Goal: Transaction & Acquisition: Purchase product/service

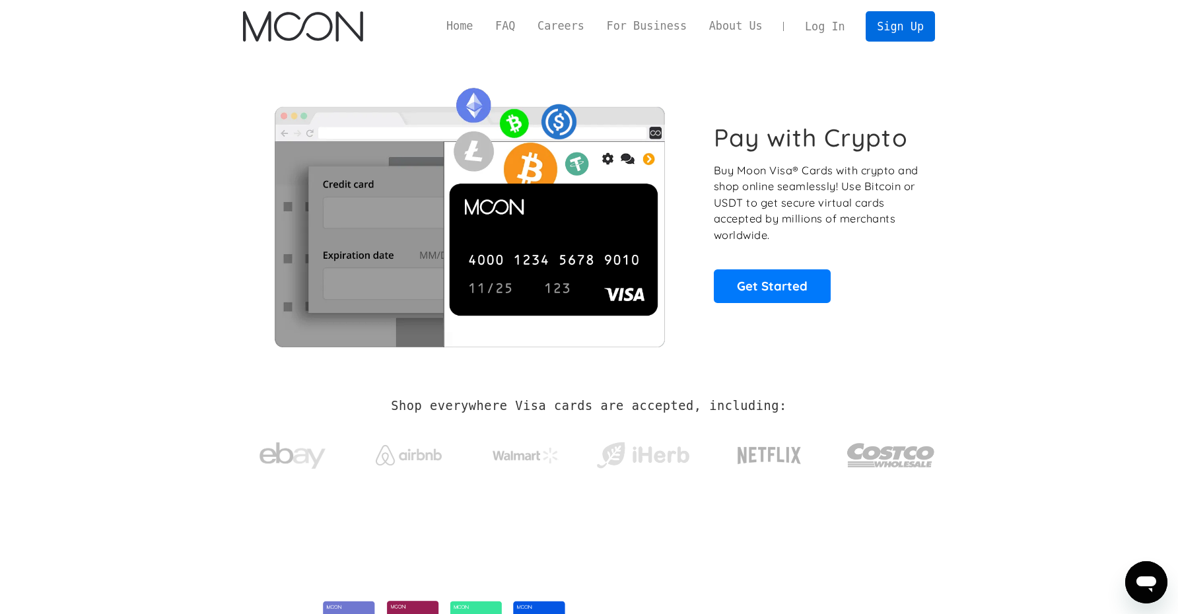
click at [895, 24] on link "Sign Up" at bounding box center [899, 26] width 69 height 30
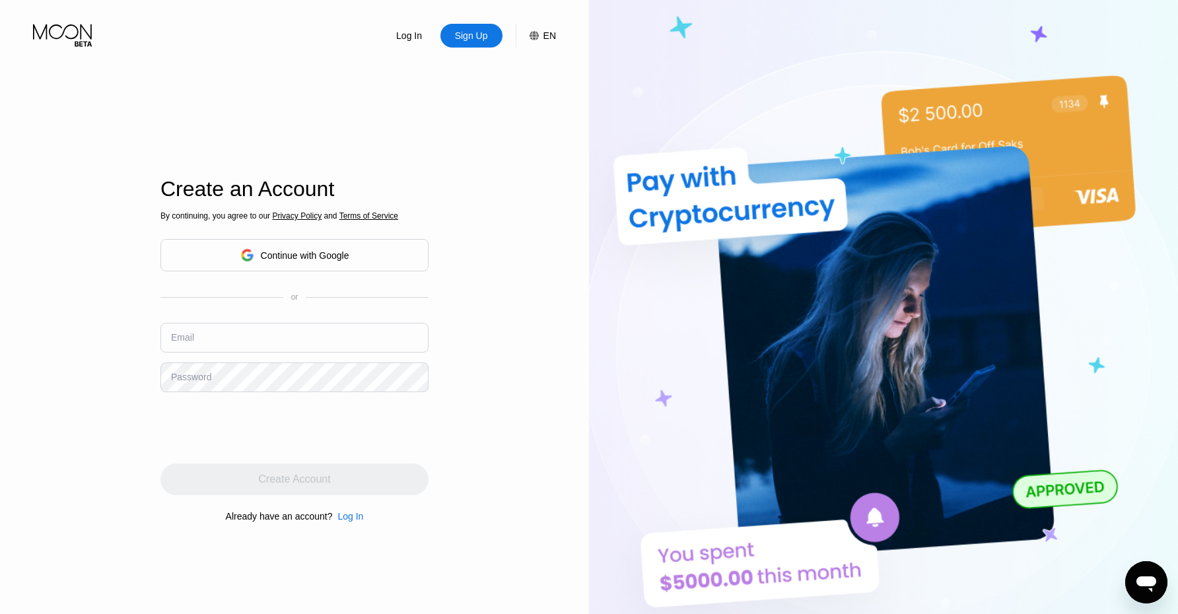
scroll to position [0, 1]
click at [255, 335] on input "text" at bounding box center [294, 338] width 268 height 30
click at [200, 349] on input "text" at bounding box center [294, 338] width 268 height 30
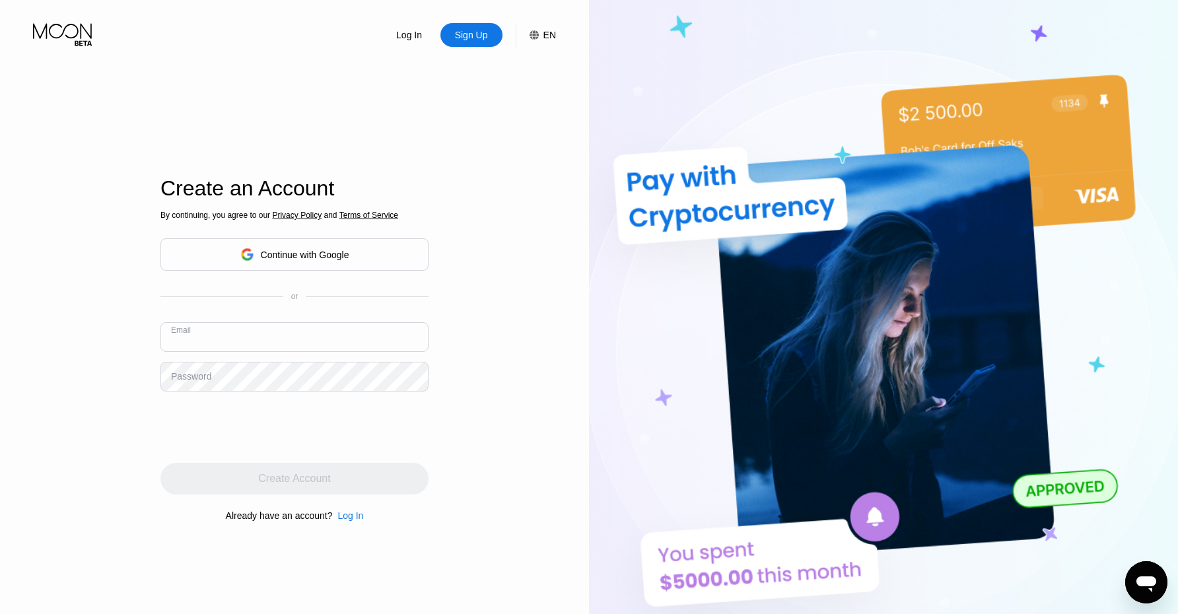
type input "l"
type input "[EMAIL_ADDRESS][DOMAIN_NAME]"
click at [182, 380] on div "Password" at bounding box center [191, 376] width 40 height 11
click at [191, 372] on div "Password" at bounding box center [191, 376] width 40 height 11
click at [191, 374] on div "Password" at bounding box center [191, 376] width 40 height 11
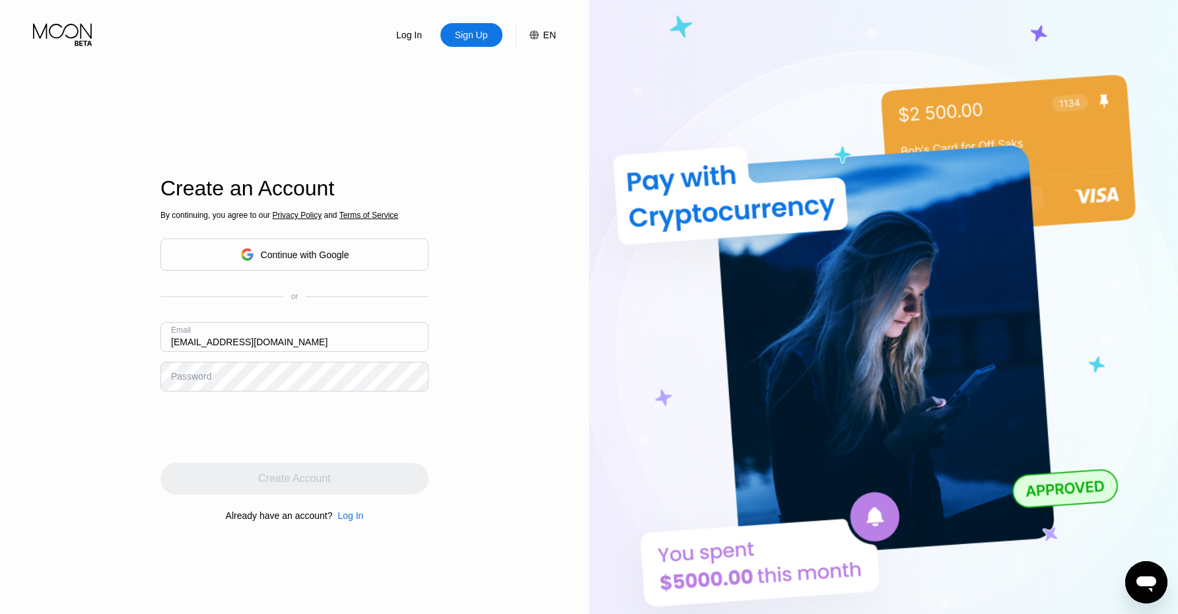
click at [211, 380] on div "Password" at bounding box center [191, 376] width 40 height 11
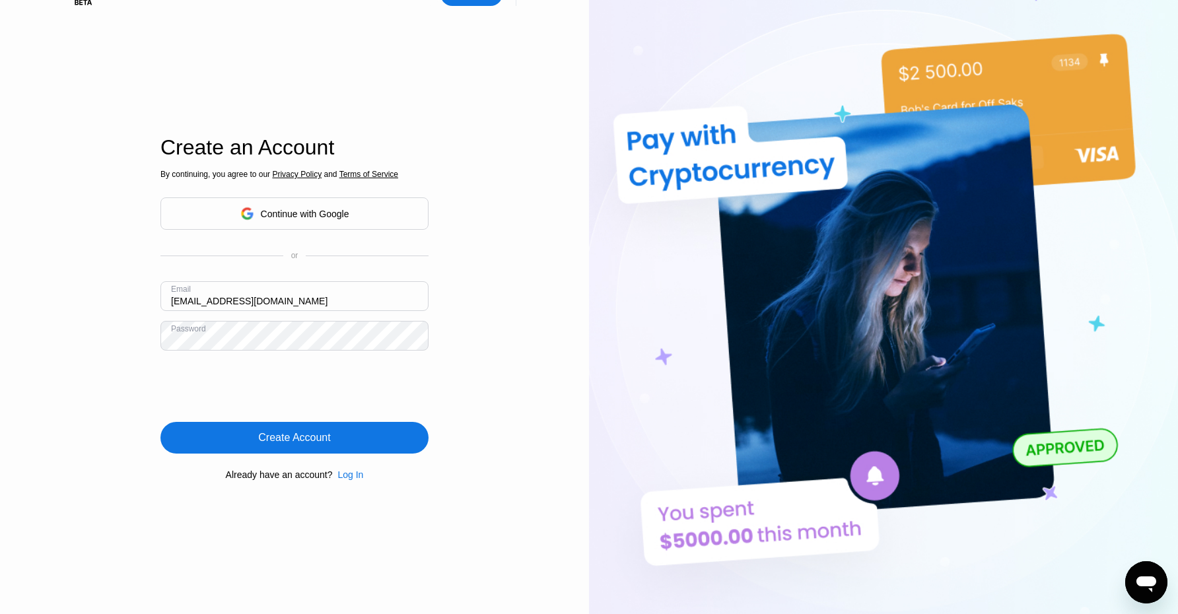
scroll to position [44, 0]
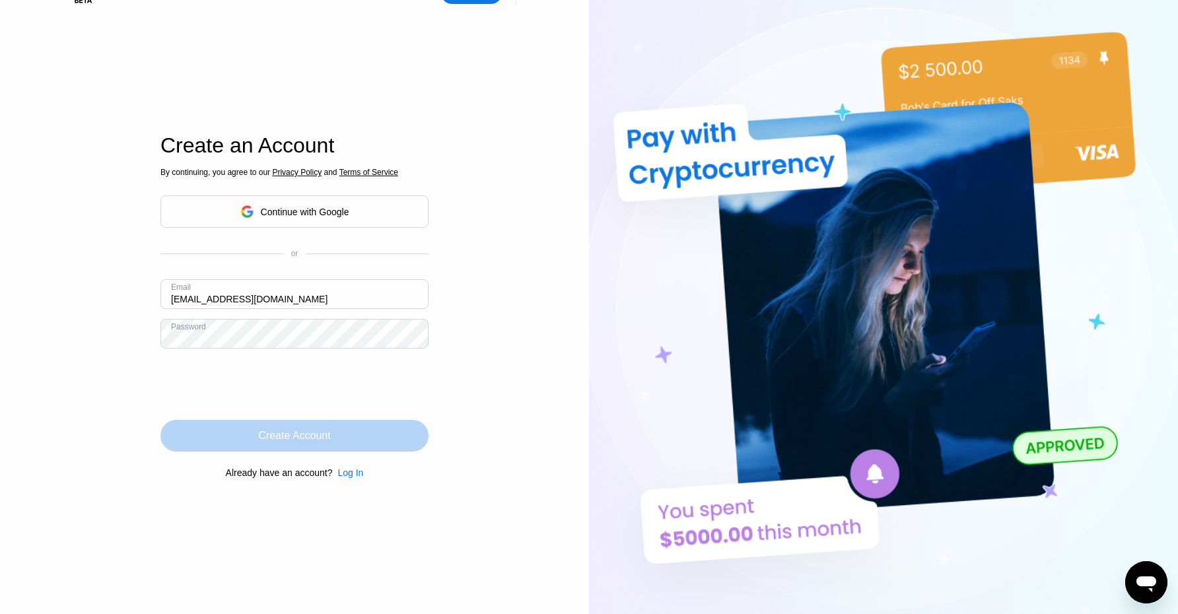
click at [327, 438] on div "Create Account" at bounding box center [294, 435] width 72 height 13
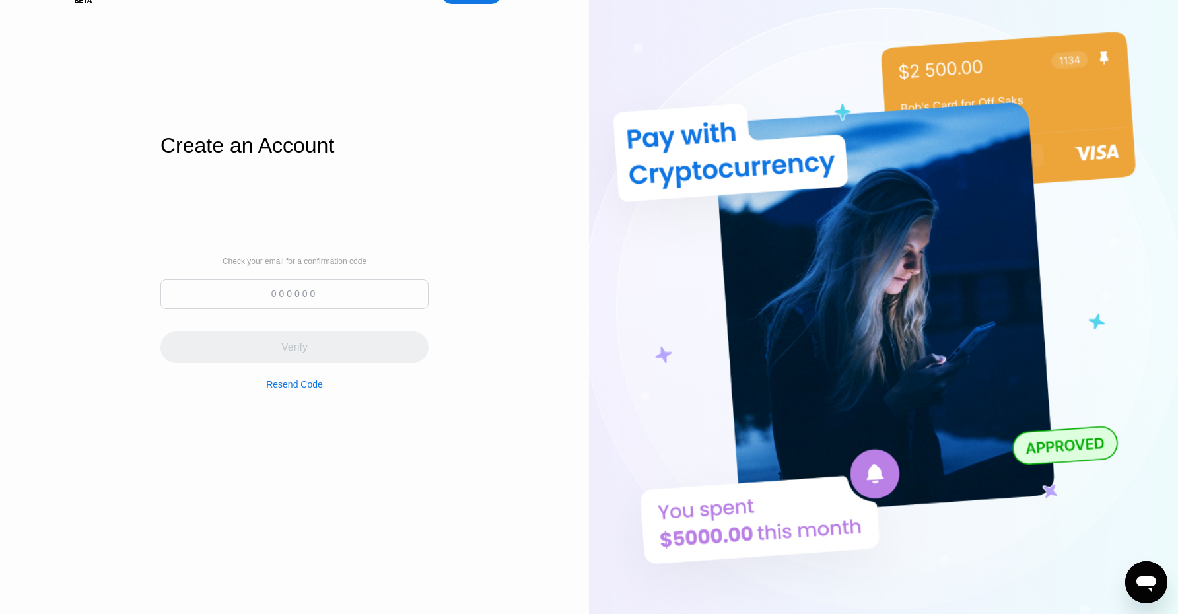
click at [291, 312] on div at bounding box center [294, 297] width 268 height 36
click at [287, 296] on input at bounding box center [294, 294] width 268 height 30
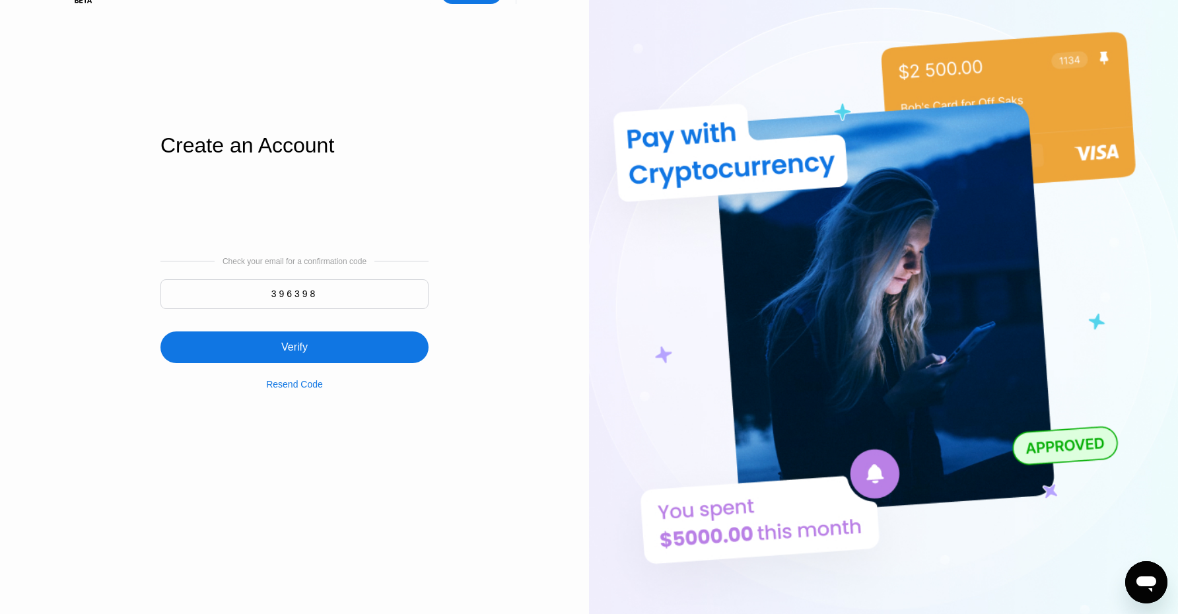
type input "396398"
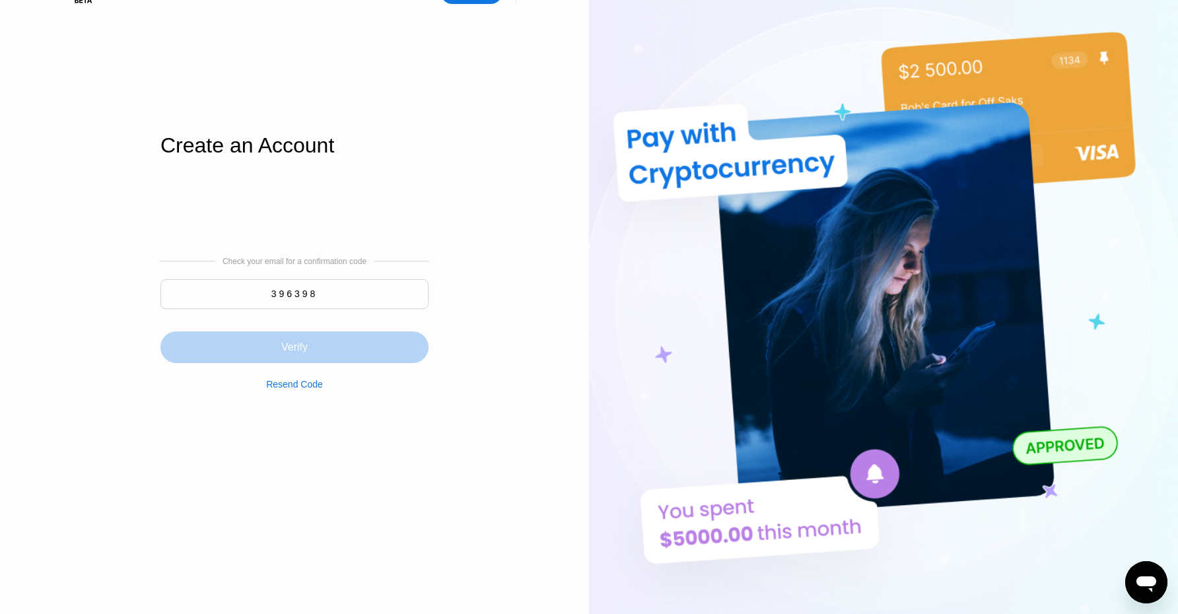
click at [287, 347] on div "Verify" at bounding box center [294, 347] width 26 height 13
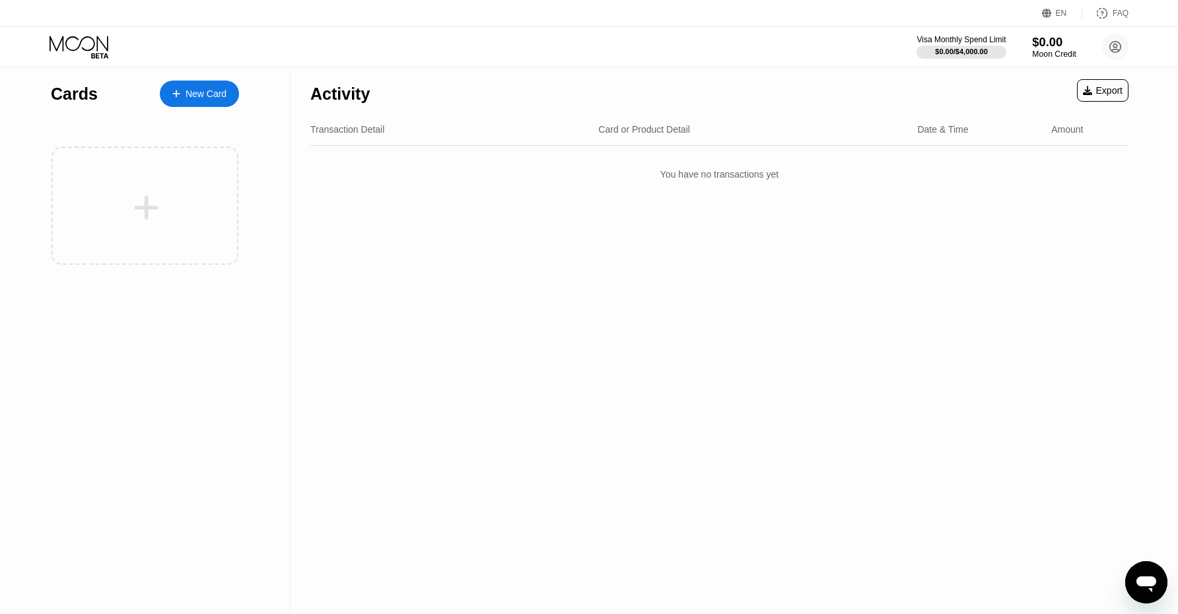
click at [1054, 44] on div "$0.00" at bounding box center [1054, 42] width 44 height 14
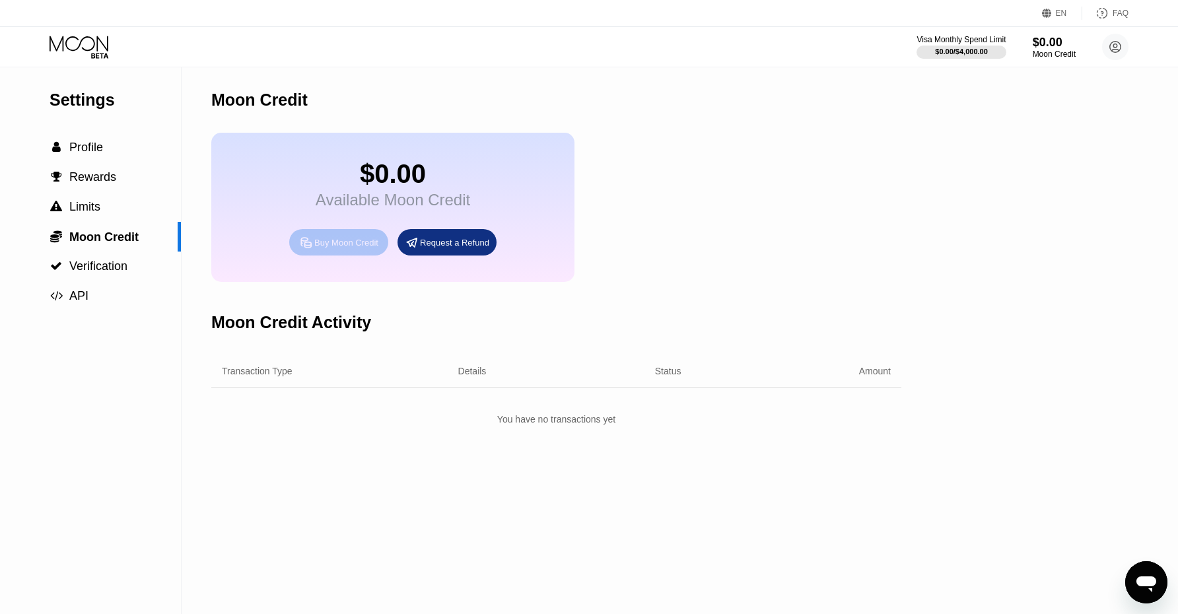
click at [341, 244] on div "Buy Moon Credit" at bounding box center [346, 242] width 64 height 11
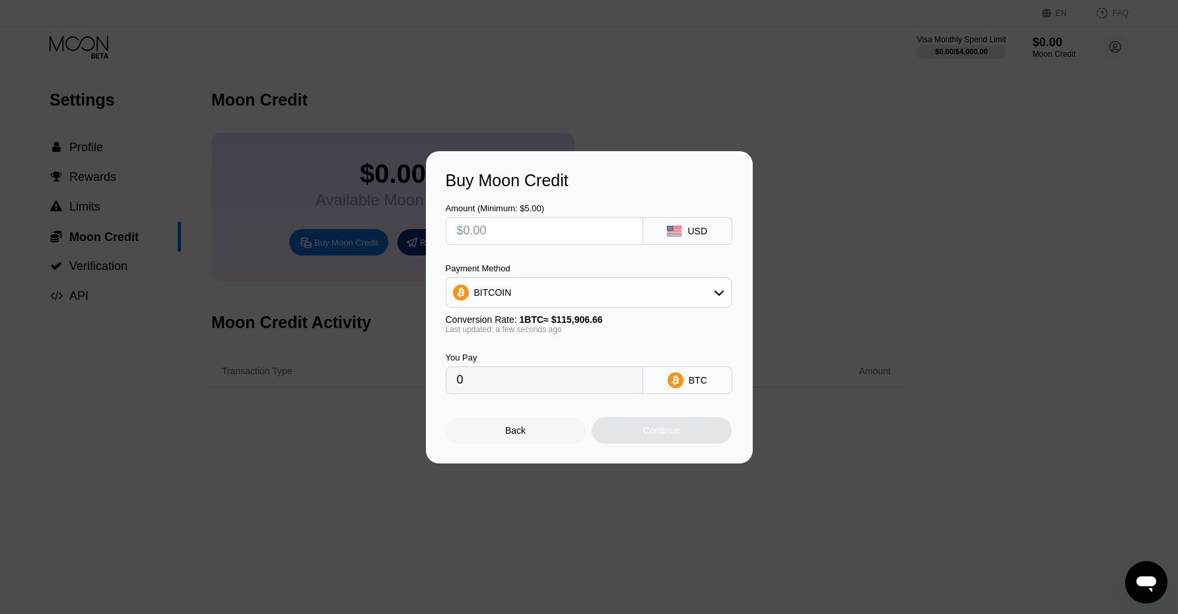
click at [547, 232] on input "text" at bounding box center [544, 231] width 175 height 26
type input "$3"
type input "0.00002589"
type input "$36"
type input "0.00031060"
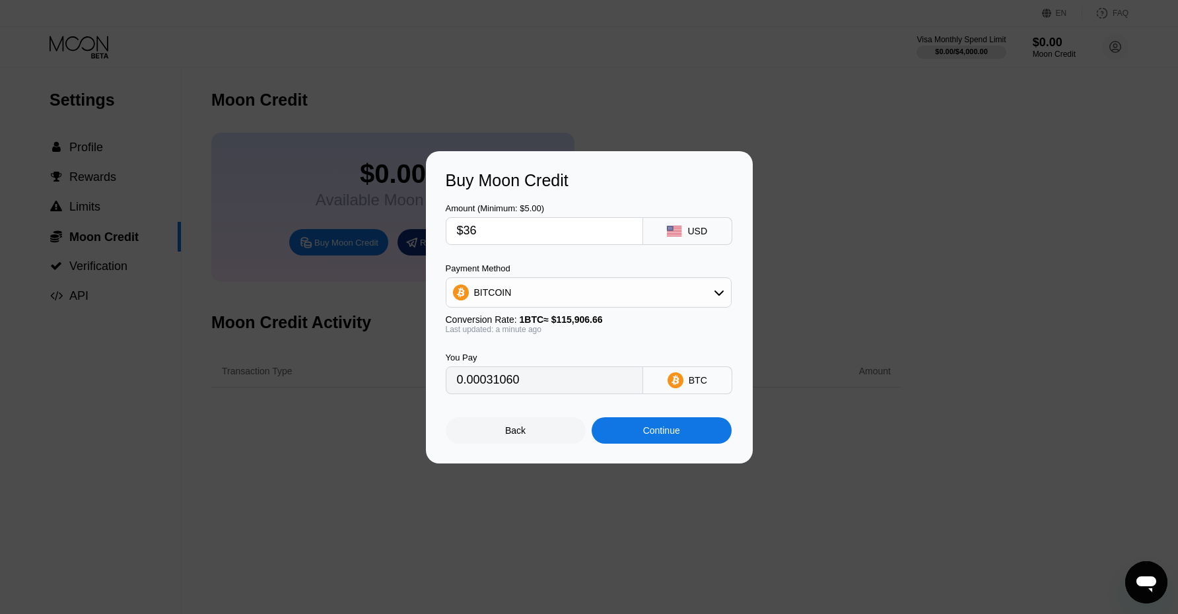
type input "$36"
click at [661, 432] on div "Continue" at bounding box center [661, 430] width 37 height 11
click at [668, 431] on div "Continue" at bounding box center [661, 430] width 37 height 11
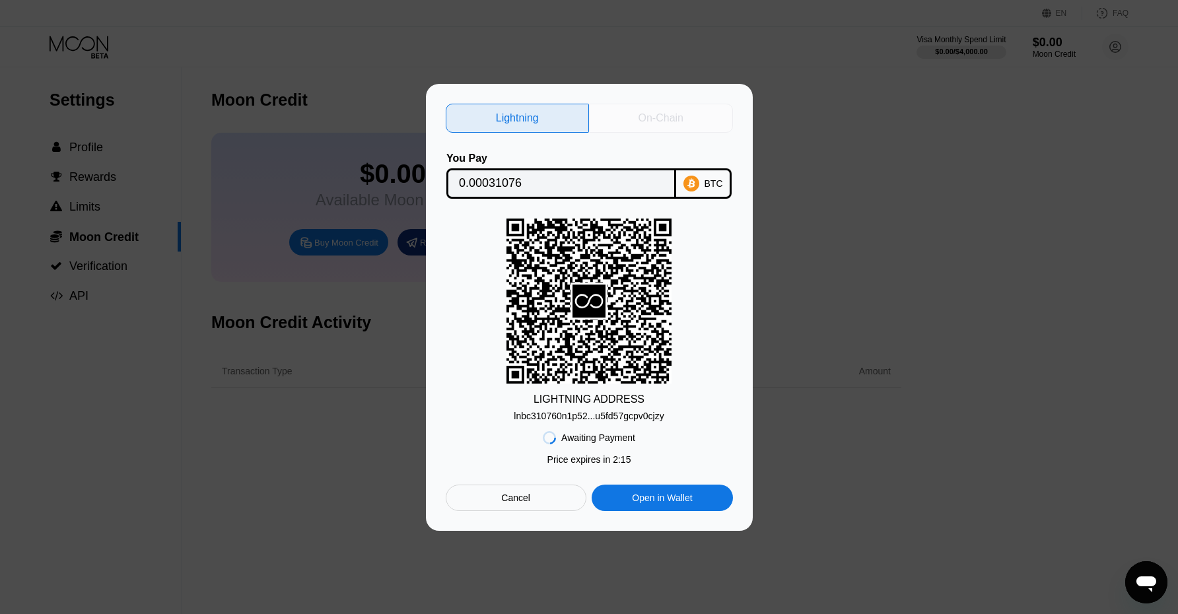
click at [653, 114] on div "On-Chain" at bounding box center [660, 118] width 45 height 13
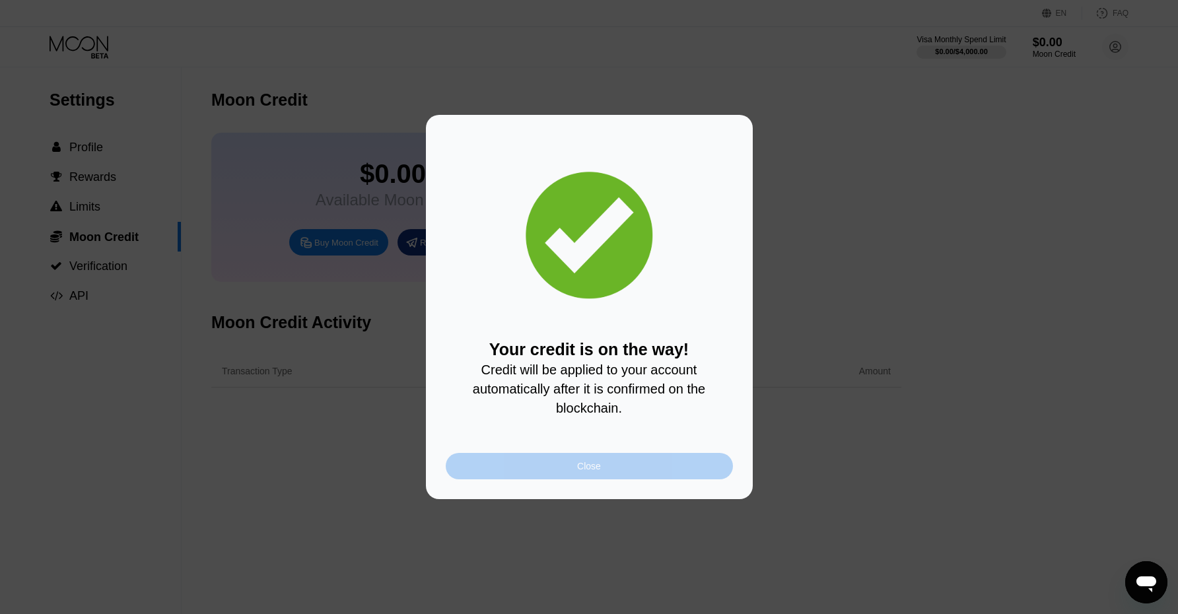
click at [606, 466] on div "Close" at bounding box center [589, 466] width 287 height 26
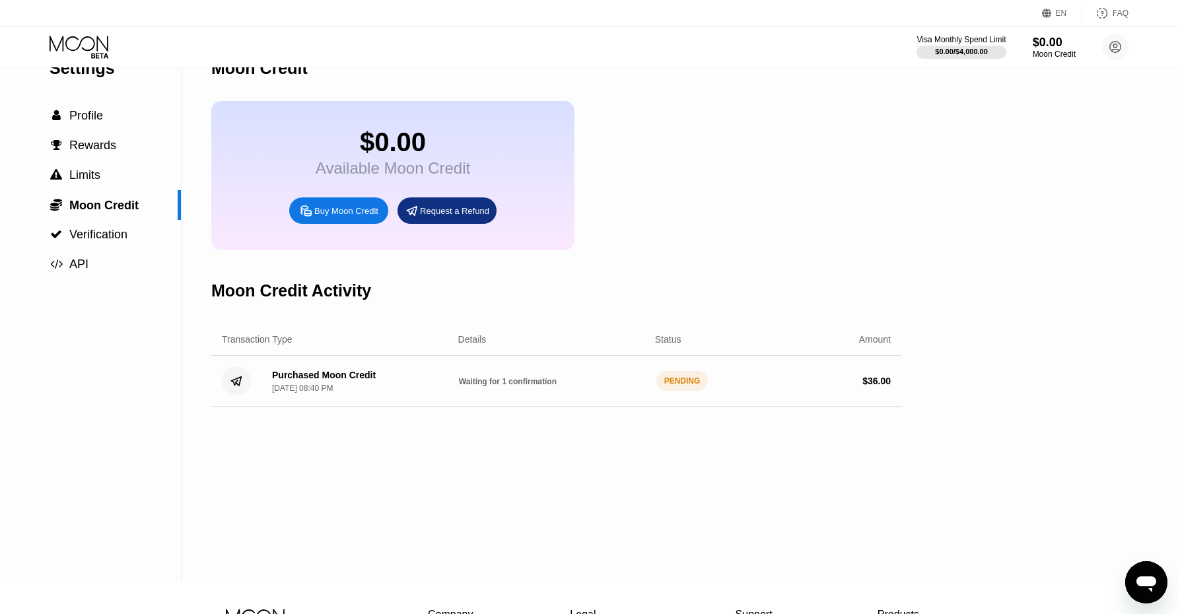
scroll to position [34, 0]
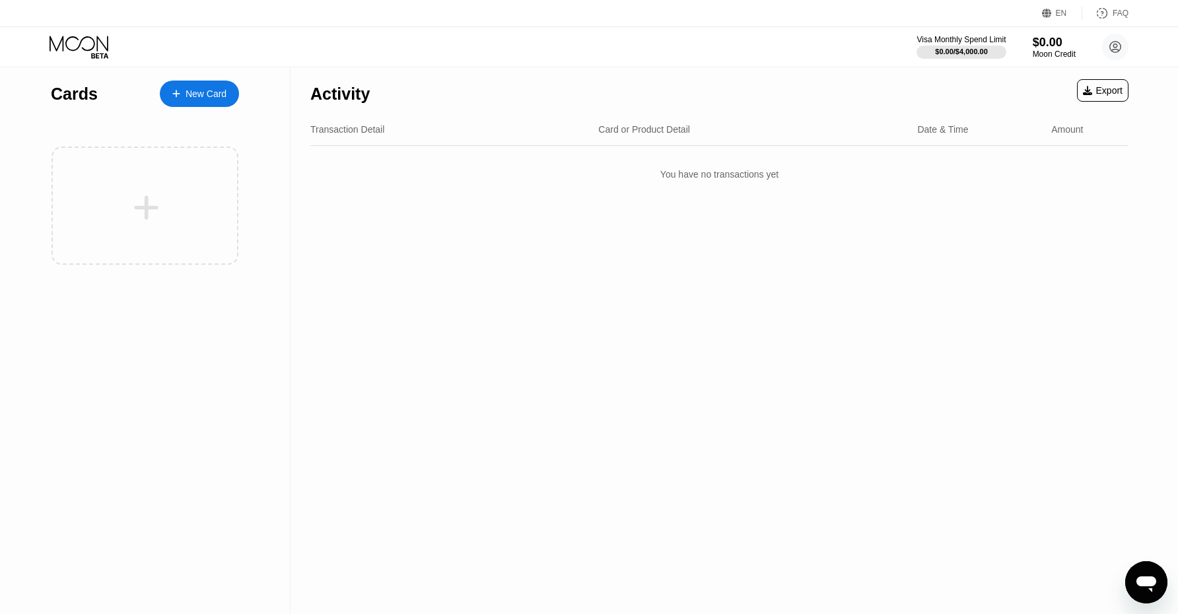
click at [355, 136] on div "Transaction Detail Card or Product Detail Date & Time Amount" at bounding box center [719, 130] width 818 height 32
click at [357, 127] on div "Transaction Detail" at bounding box center [347, 129] width 74 height 11
click at [1041, 44] on div "$0.00" at bounding box center [1054, 42] width 44 height 14
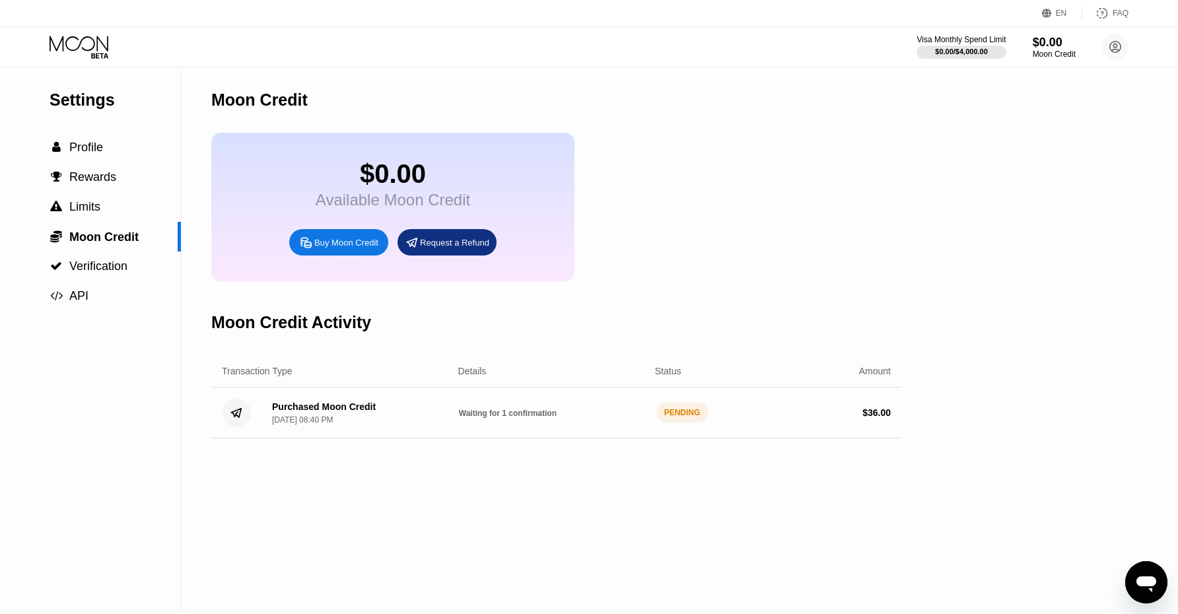
click at [231, 413] on circle at bounding box center [236, 412] width 29 height 29
click at [664, 408] on div "PENDING" at bounding box center [682, 413] width 52 height 20
drag, startPoint x: 681, startPoint y: 413, endPoint x: 541, endPoint y: 417, distance: 140.7
click at [677, 415] on div "PENDING" at bounding box center [682, 413] width 52 height 20
drag, startPoint x: 468, startPoint y: 413, endPoint x: 458, endPoint y: 423, distance: 14.0
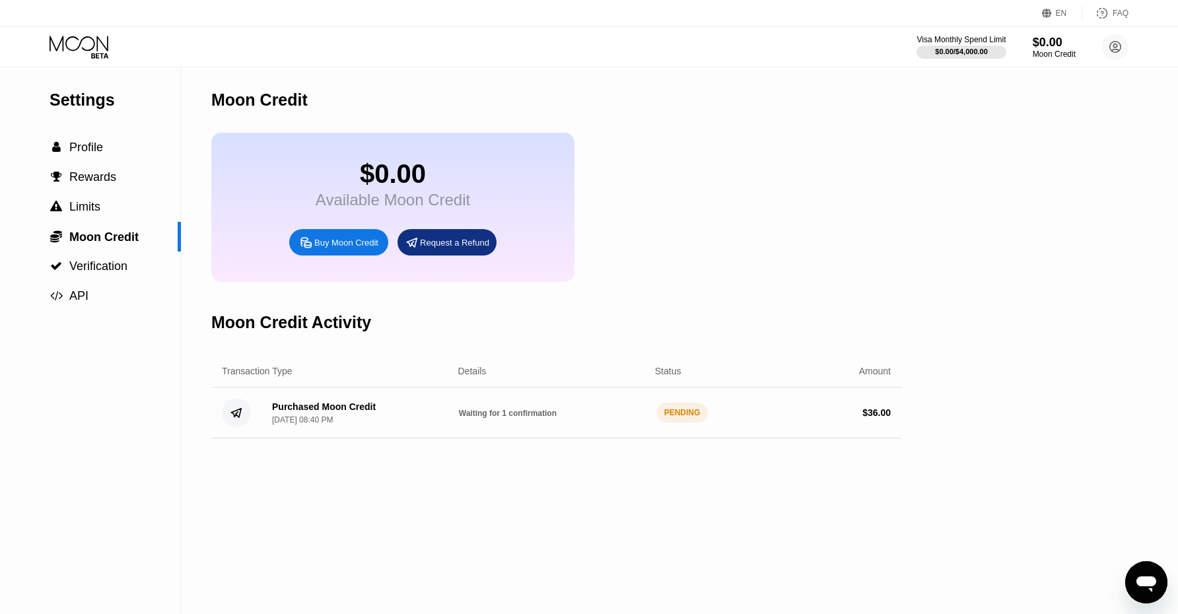
click at [468, 414] on span "Waiting for 1 confirmation" at bounding box center [508, 413] width 98 height 9
click at [235, 415] on circle at bounding box center [236, 412] width 29 height 29
click at [295, 419] on div "[DATE] 08:40 PM" at bounding box center [302, 419] width 61 height 9
click at [242, 414] on circle at bounding box center [236, 412] width 29 height 29
click at [108, 148] on div " Profile" at bounding box center [90, 148] width 181 height 14
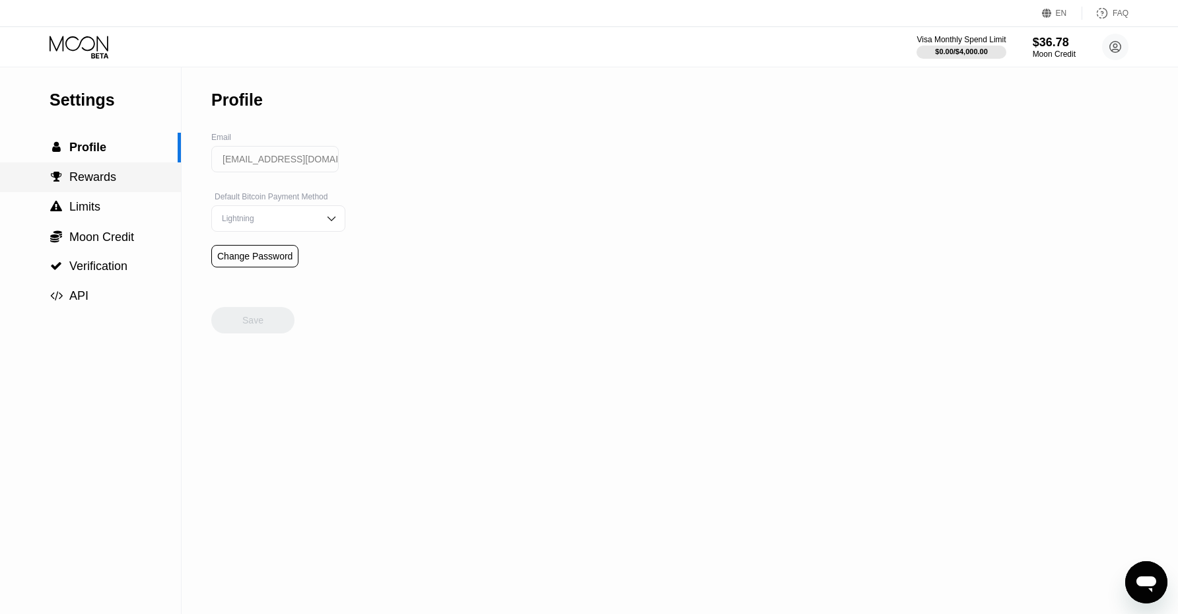
click at [88, 180] on span "Rewards" at bounding box center [92, 176] width 47 height 13
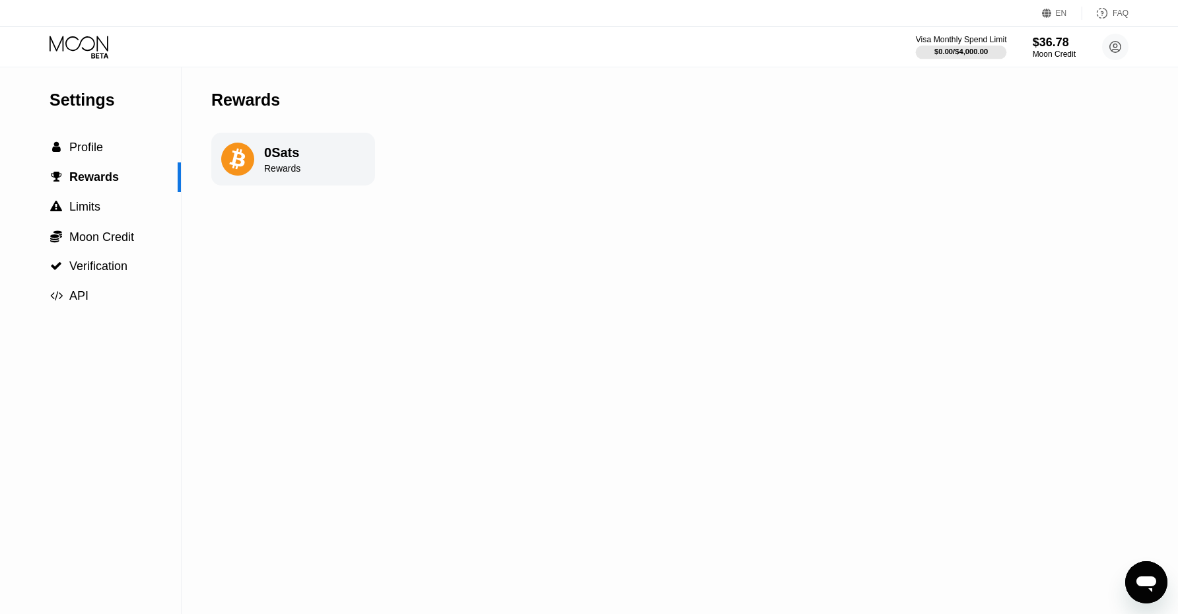
click at [943, 46] on div at bounding box center [961, 52] width 91 height 13
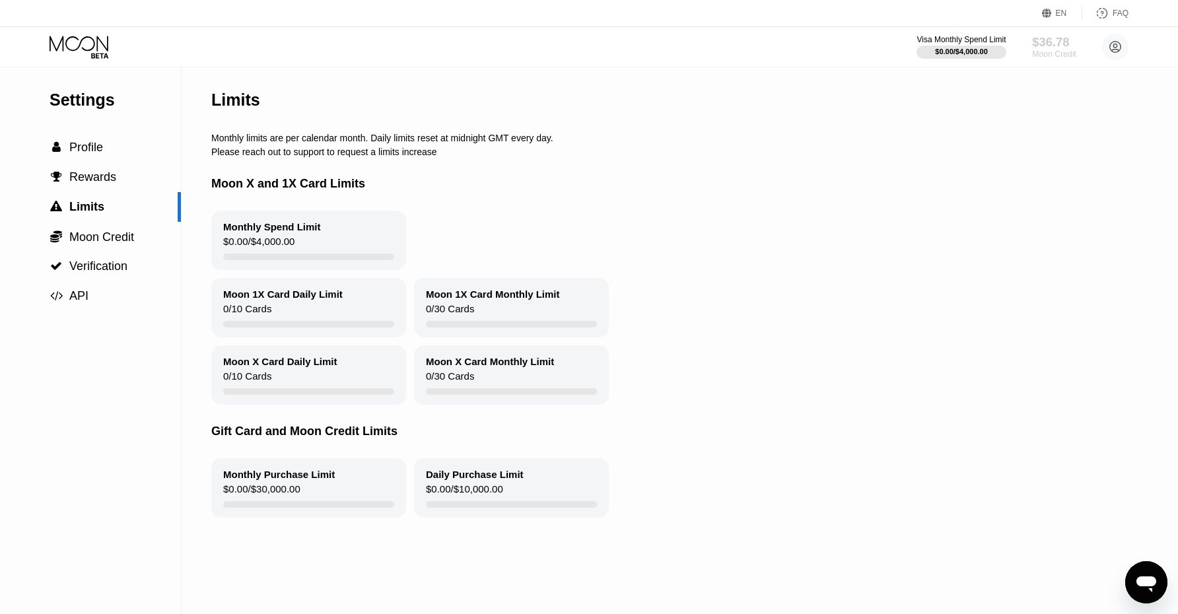
click at [1050, 48] on div "$36.78" at bounding box center [1054, 42] width 44 height 14
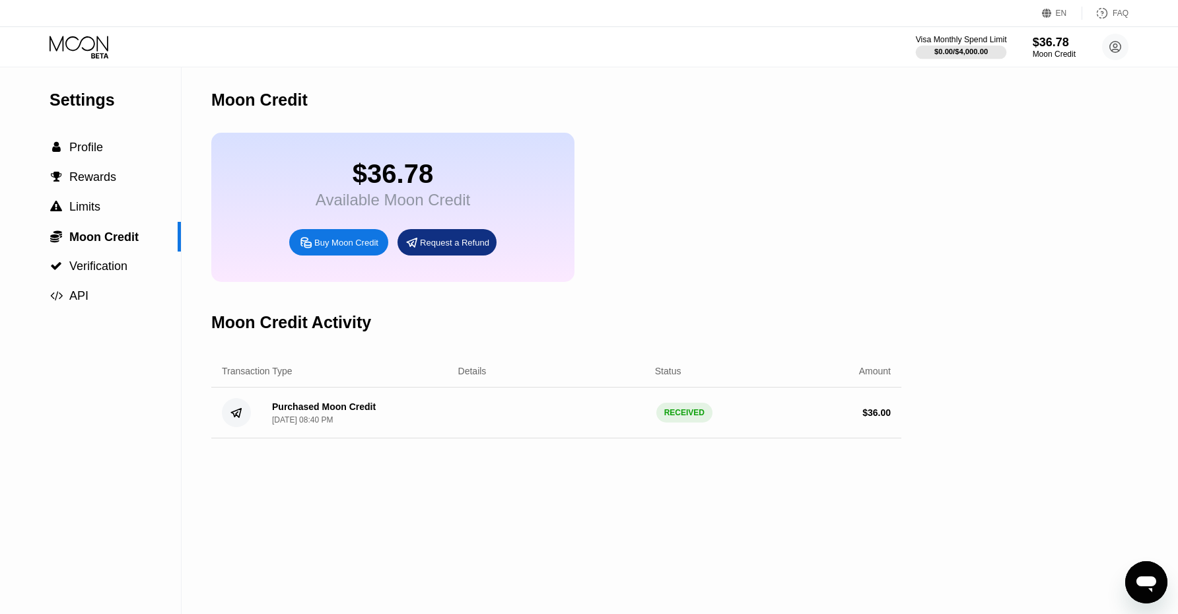
click at [957, 53] on div "$0.00 / $4,000.00" at bounding box center [960, 52] width 53 height 8
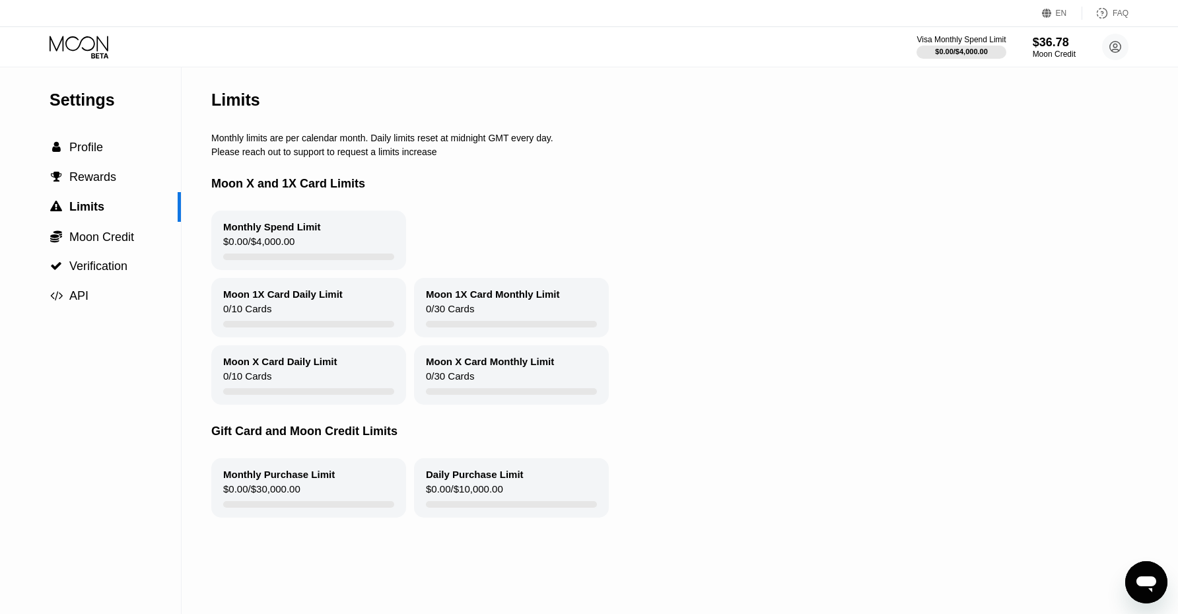
click at [305, 305] on div "Moon 1X Card Daily Limit 0 / 10 Cards" at bounding box center [308, 307] width 195 height 59
click at [91, 175] on span "Rewards" at bounding box center [92, 176] width 47 height 13
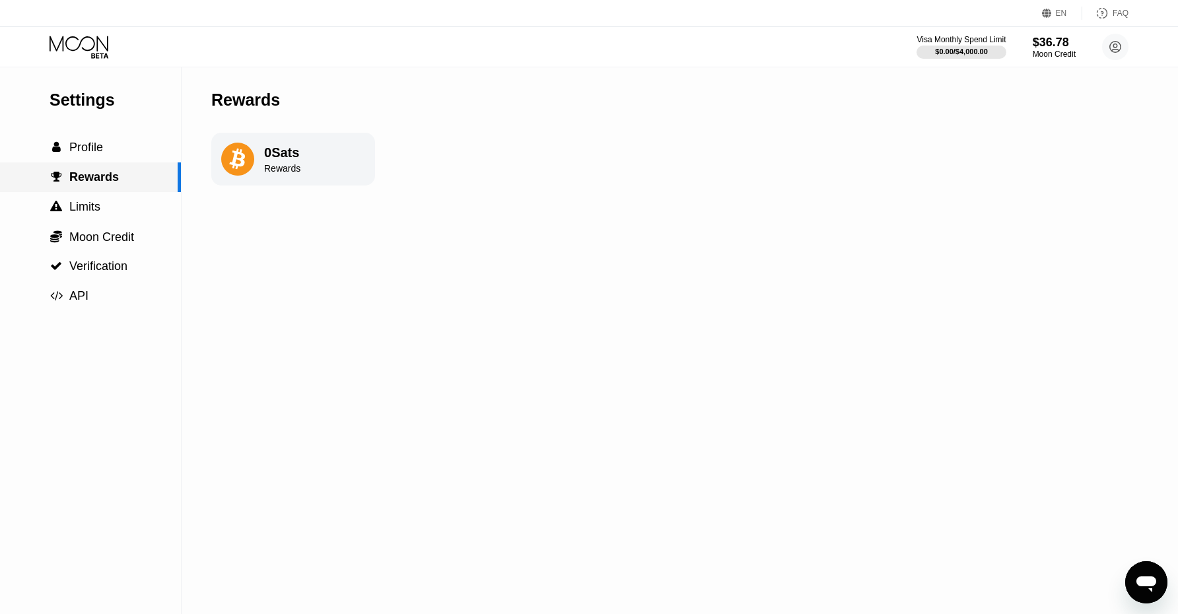
scroll to position [4, 0]
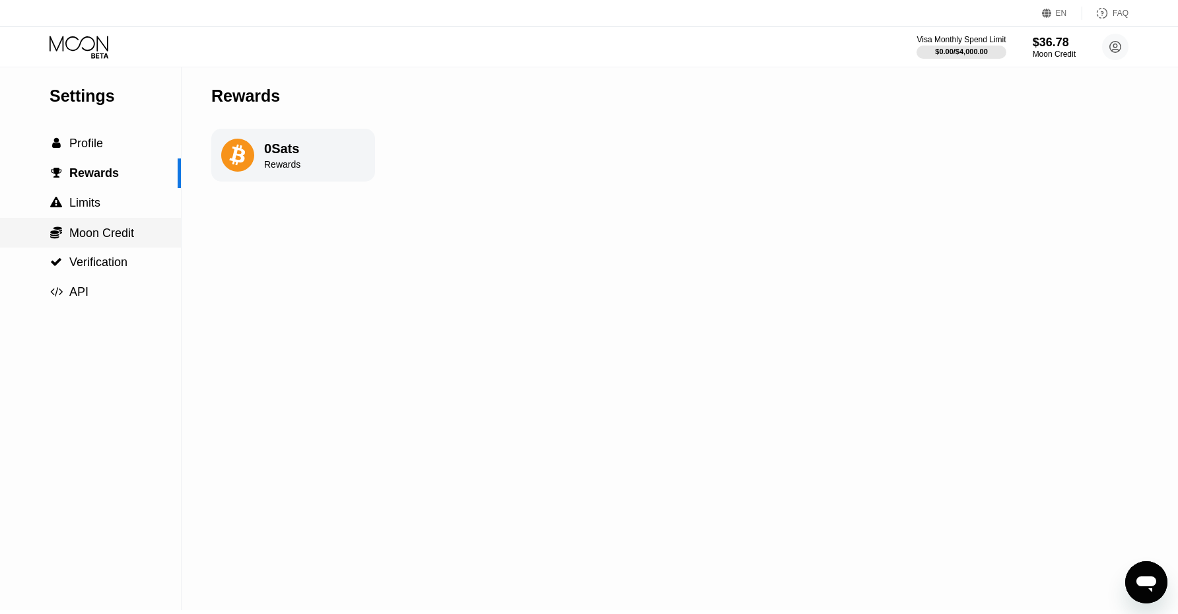
click at [94, 232] on span "Moon Credit" at bounding box center [101, 232] width 65 height 13
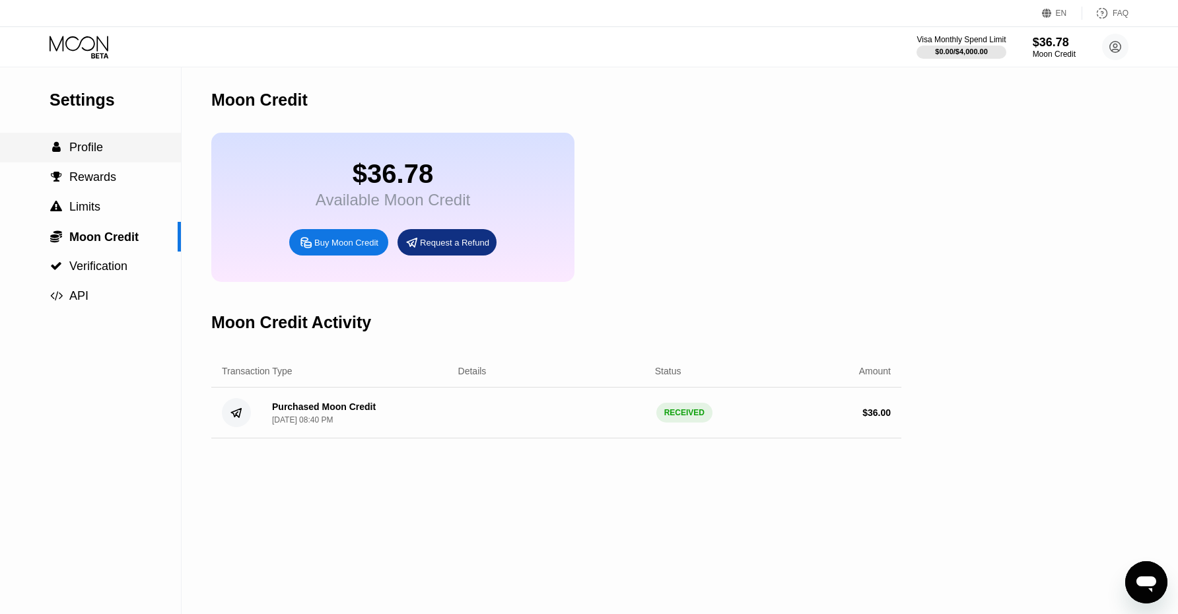
click at [80, 145] on span "Profile" at bounding box center [86, 147] width 34 height 13
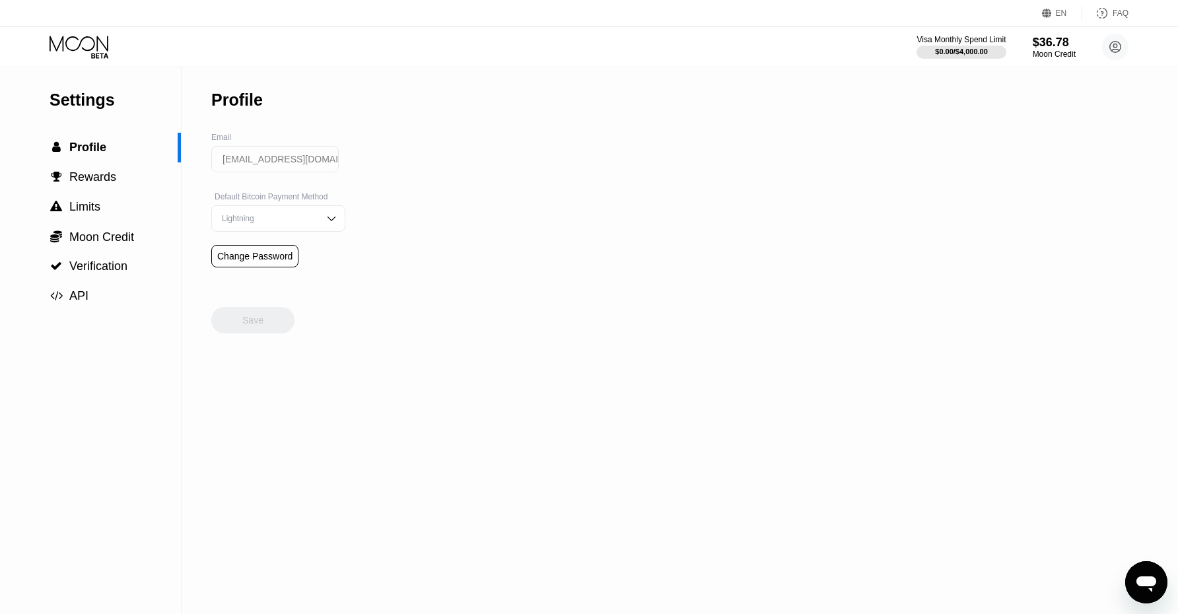
click at [75, 41] on icon at bounding box center [80, 47] width 61 height 23
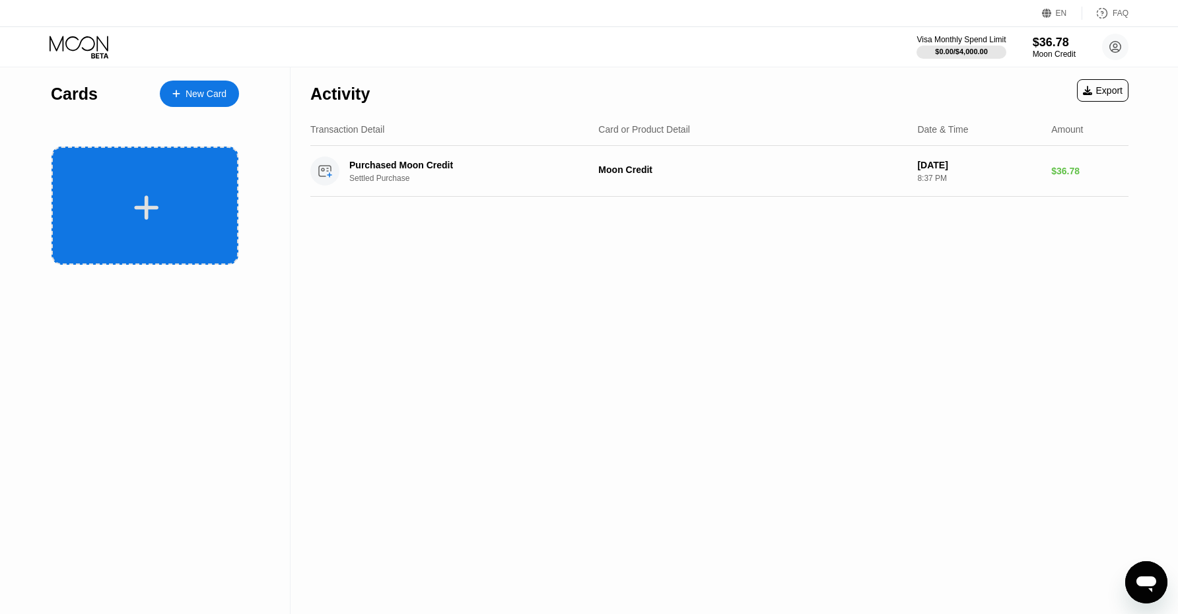
click at [136, 195] on icon at bounding box center [146, 208] width 26 height 30
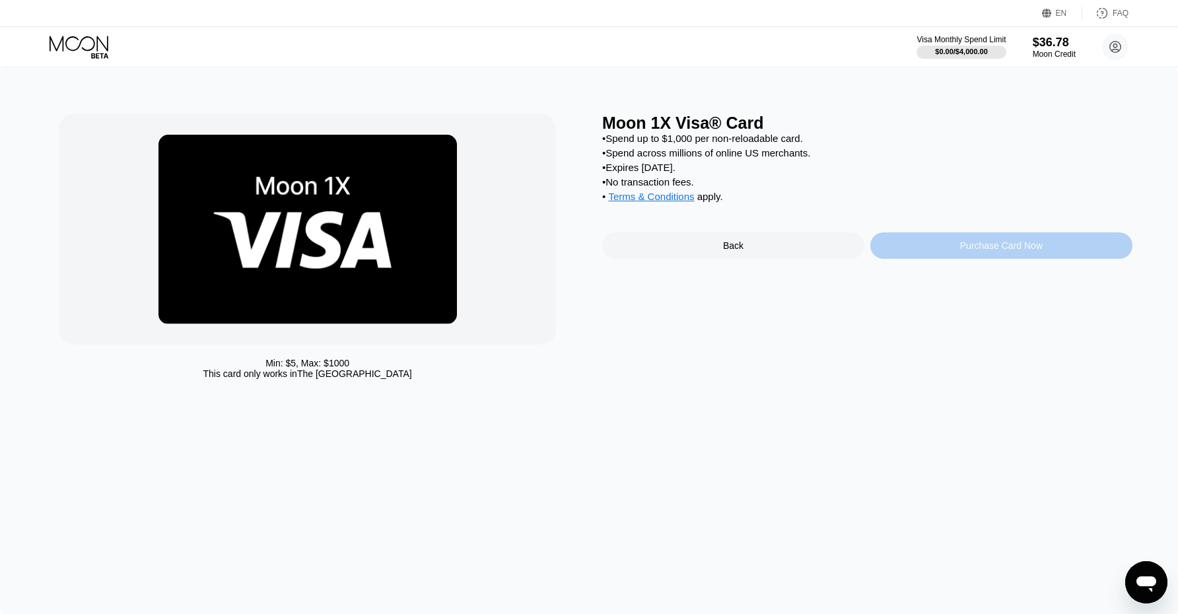
click at [964, 250] on div "Purchase Card Now" at bounding box center [1001, 245] width 83 height 11
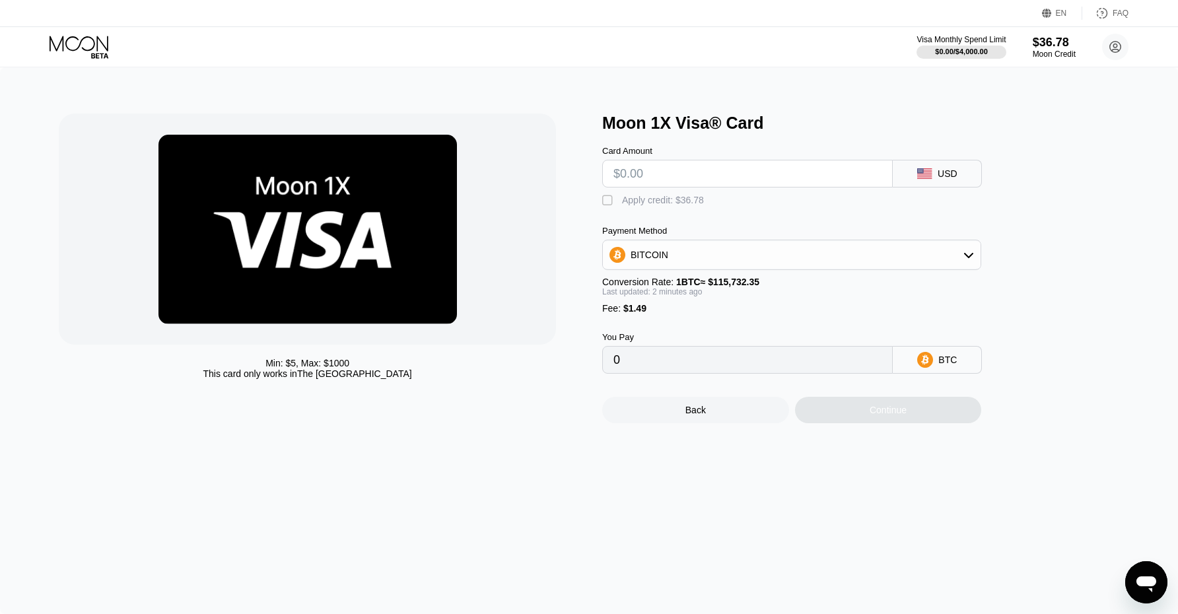
click at [706, 174] on input "text" at bounding box center [747, 173] width 268 height 26
type input "$3"
type input "0.00003880"
type input "$32"
type input "0.00028938"
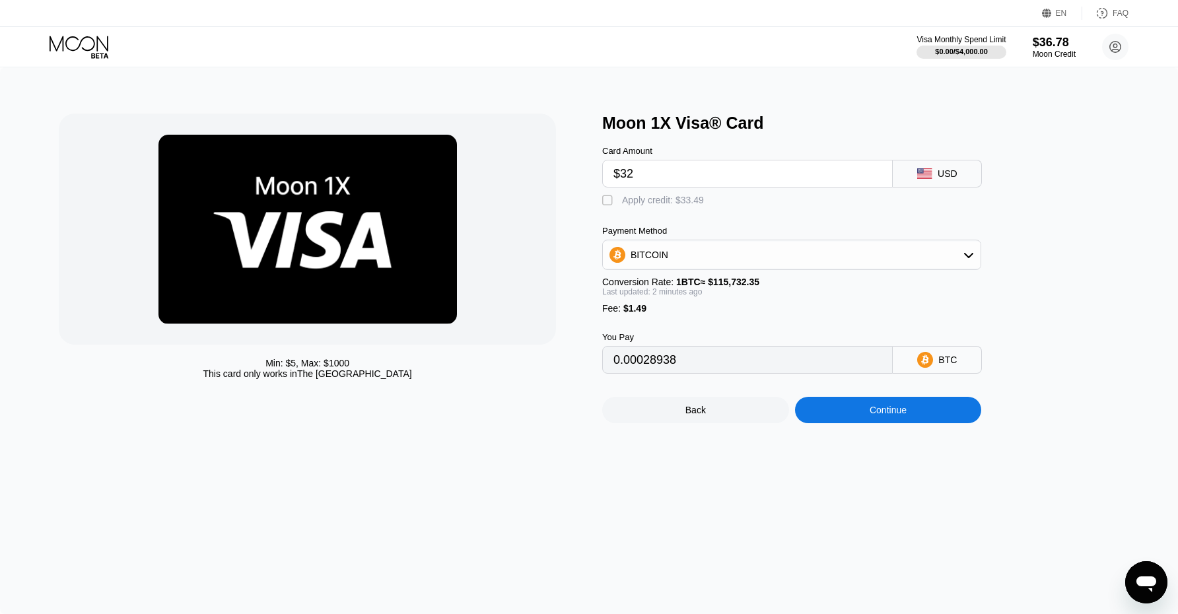
type input "$32"
click at [607, 202] on div "" at bounding box center [608, 200] width 13 height 13
type input "0"
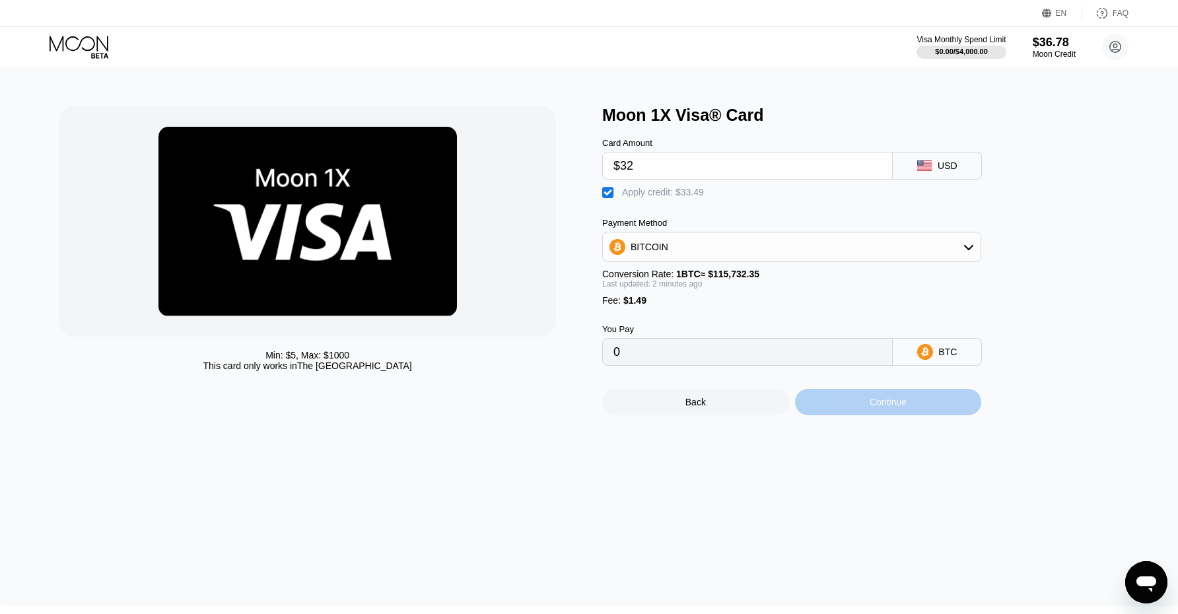
click at [892, 401] on div "Continue" at bounding box center [887, 402] width 37 height 11
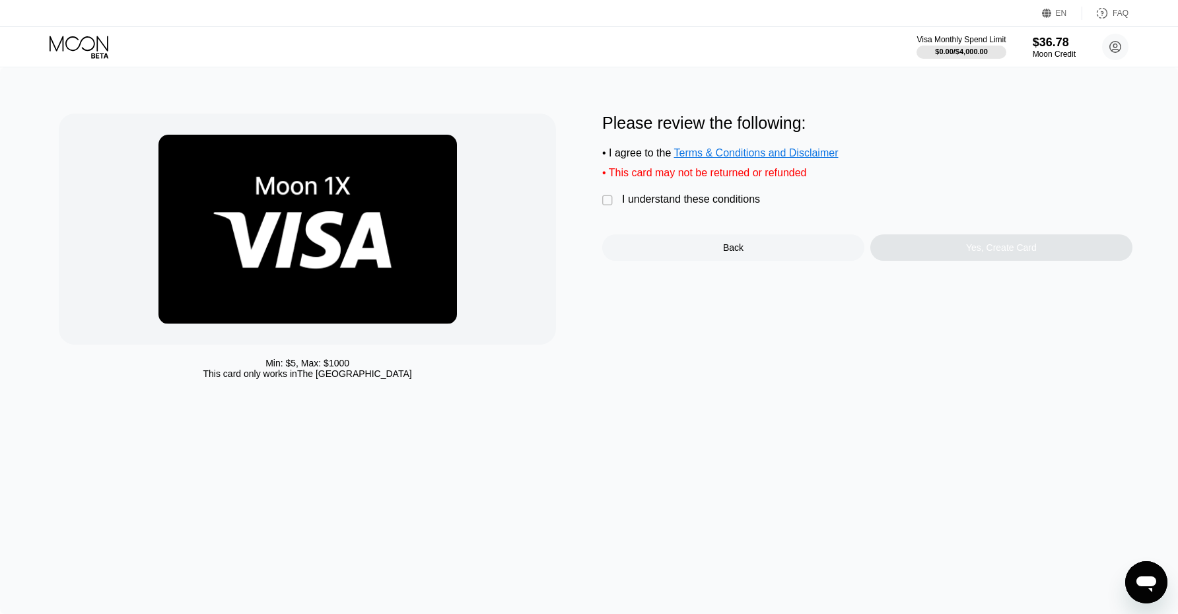
click at [605, 197] on div "" at bounding box center [608, 200] width 13 height 13
click at [963, 250] on div "Yes, Create Card" at bounding box center [1001, 247] width 262 height 26
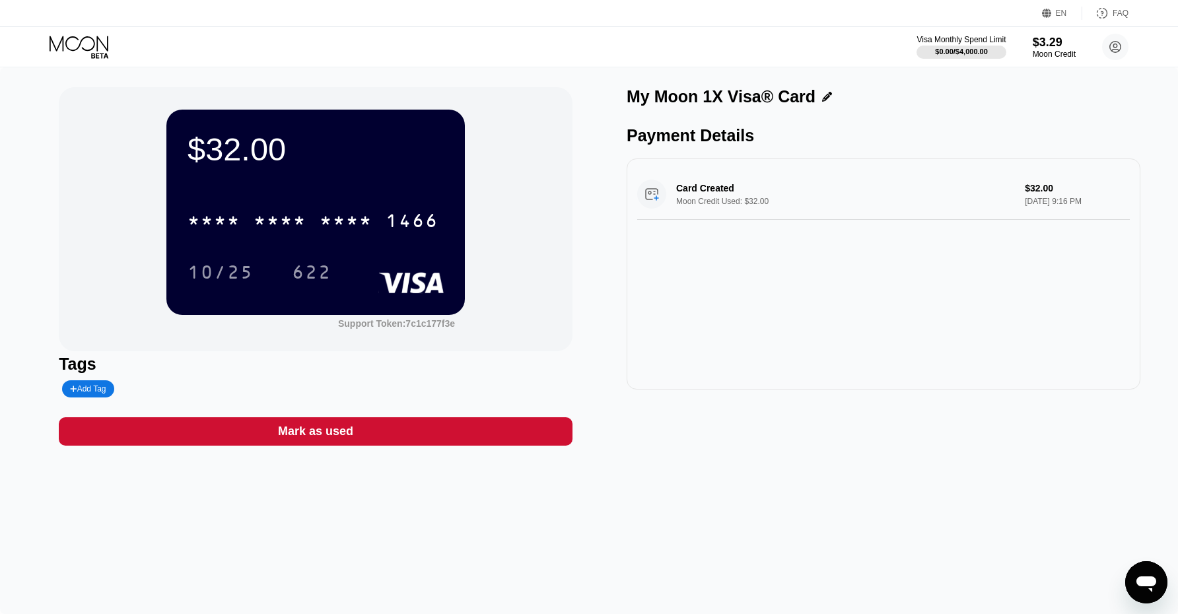
click at [825, 172] on div "Card Created Moon Credit Used: $32.00 $32.00 Aug 22, 2025 9:16 PM" at bounding box center [883, 194] width 492 height 51
drag, startPoint x: 769, startPoint y: 179, endPoint x: 725, endPoint y: 193, distance: 46.6
click at [769, 180] on div "Card Created Moon Credit Used: $32.00 $32.00 Aug 22, 2025 9:16 PM" at bounding box center [883, 194] width 492 height 51
drag, startPoint x: 698, startPoint y: 197, endPoint x: 673, endPoint y: 197, distance: 24.4
click at [694, 197] on div "Card Created Moon Credit Used: $32.00 $32.00 Aug 22, 2025 9:16 PM" at bounding box center [883, 194] width 492 height 51
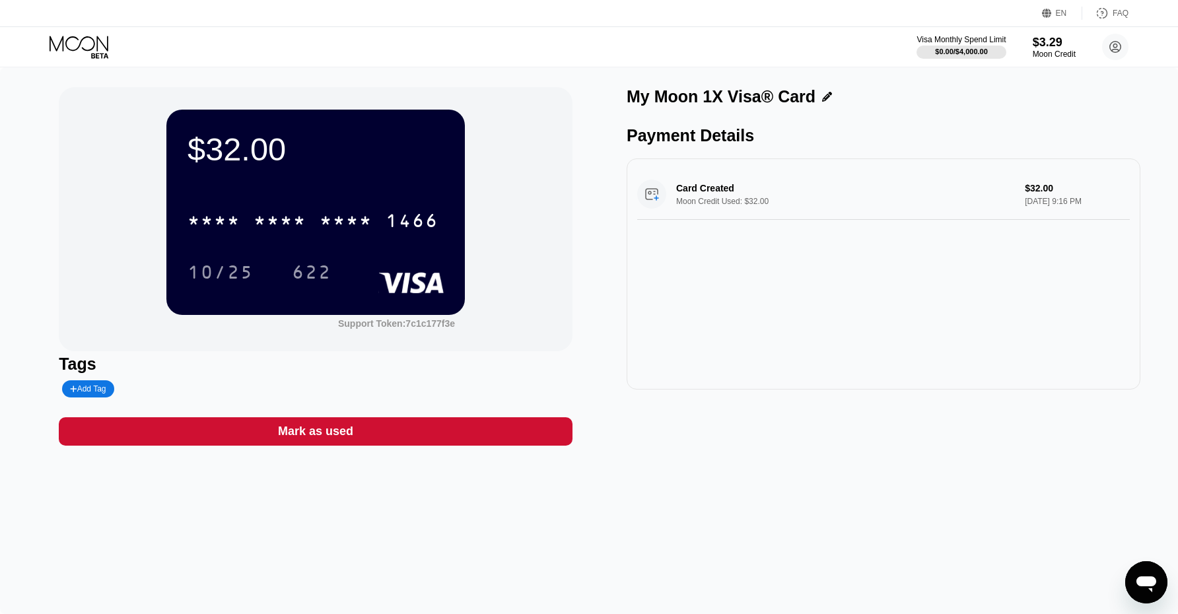
click at [712, 178] on div "Card Created Moon Credit Used: $32.00 $32.00 Aug 22, 2025 9:16 PM" at bounding box center [883, 194] width 492 height 51
click at [405, 324] on div "Support Token: 7c1c177f3e" at bounding box center [396, 323] width 117 height 11
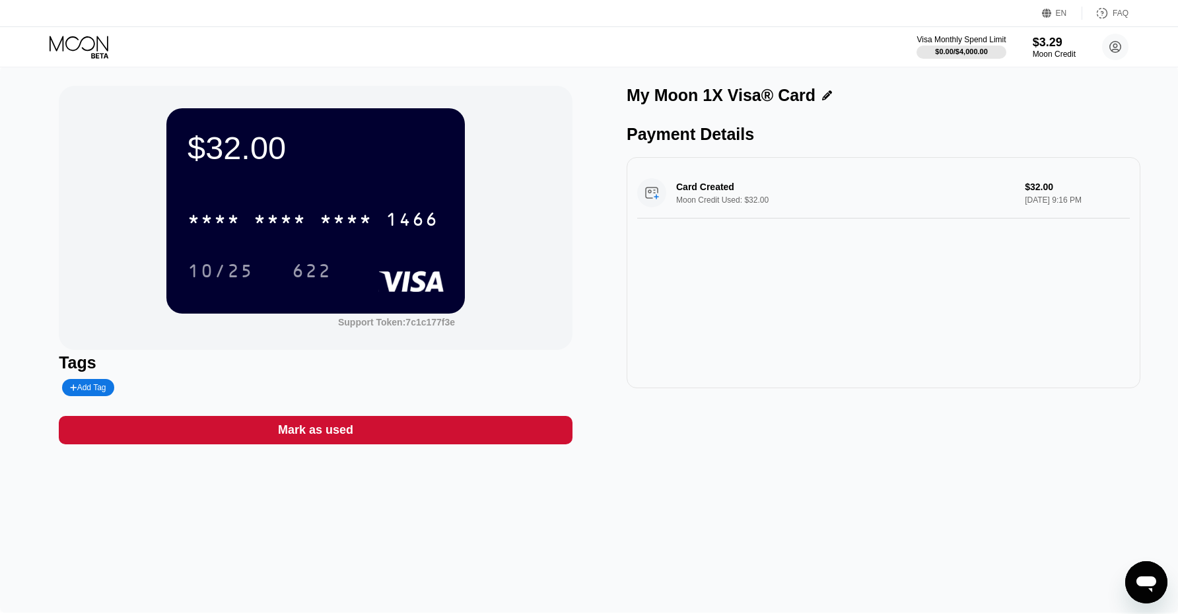
drag, startPoint x: 345, startPoint y: 244, endPoint x: 325, endPoint y: 232, distance: 23.4
click at [345, 244] on div "* * * * * * * * * * * * 1466 10/25 622" at bounding box center [315, 232] width 256 height 78
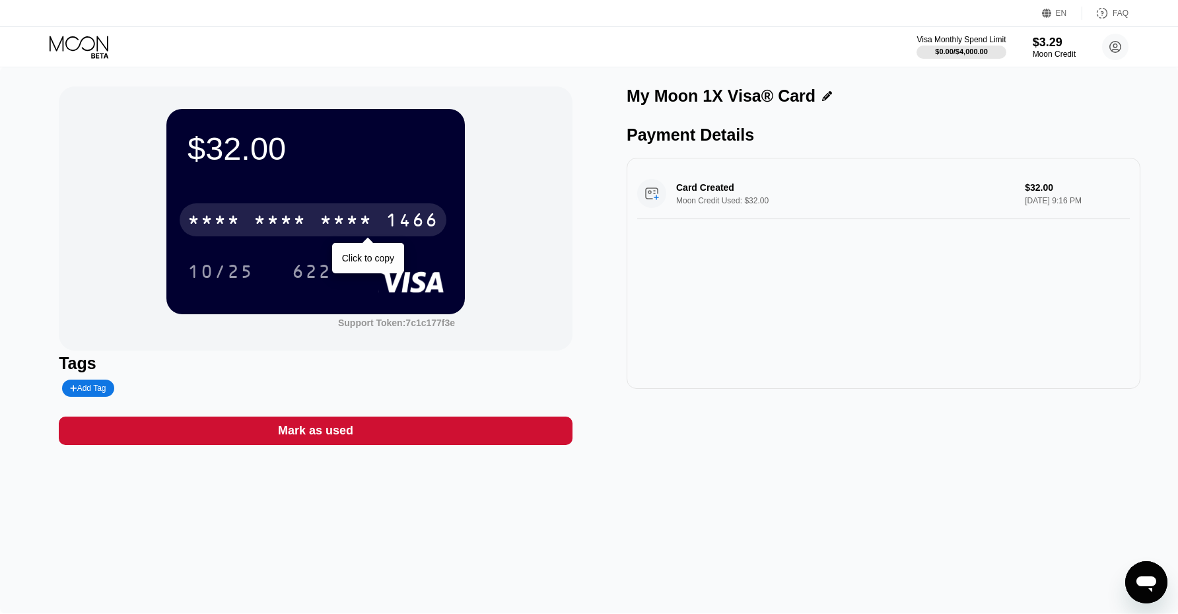
click at [215, 219] on div "* * * *" at bounding box center [213, 221] width 53 height 21
